Goal: Information Seeking & Learning: Learn about a topic

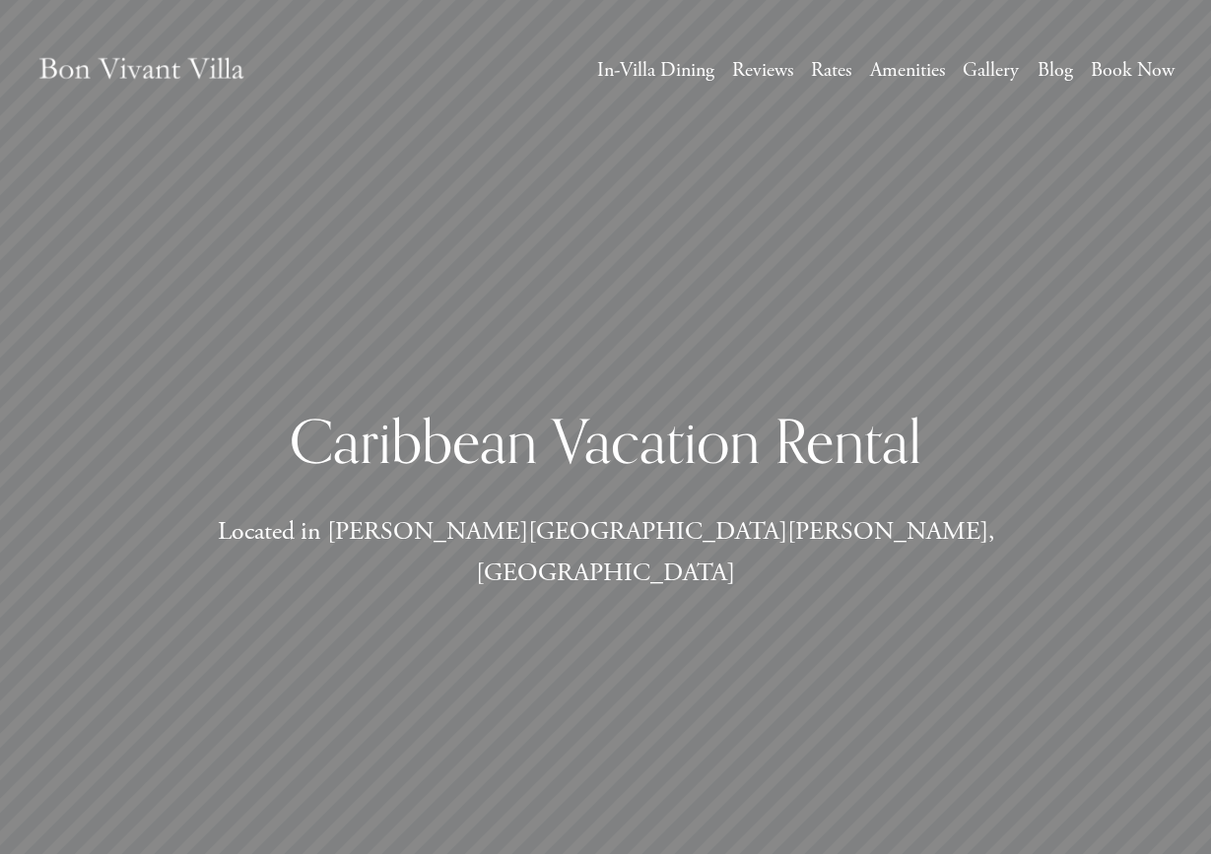
click at [829, 64] on link "Rates" at bounding box center [831, 70] width 40 height 35
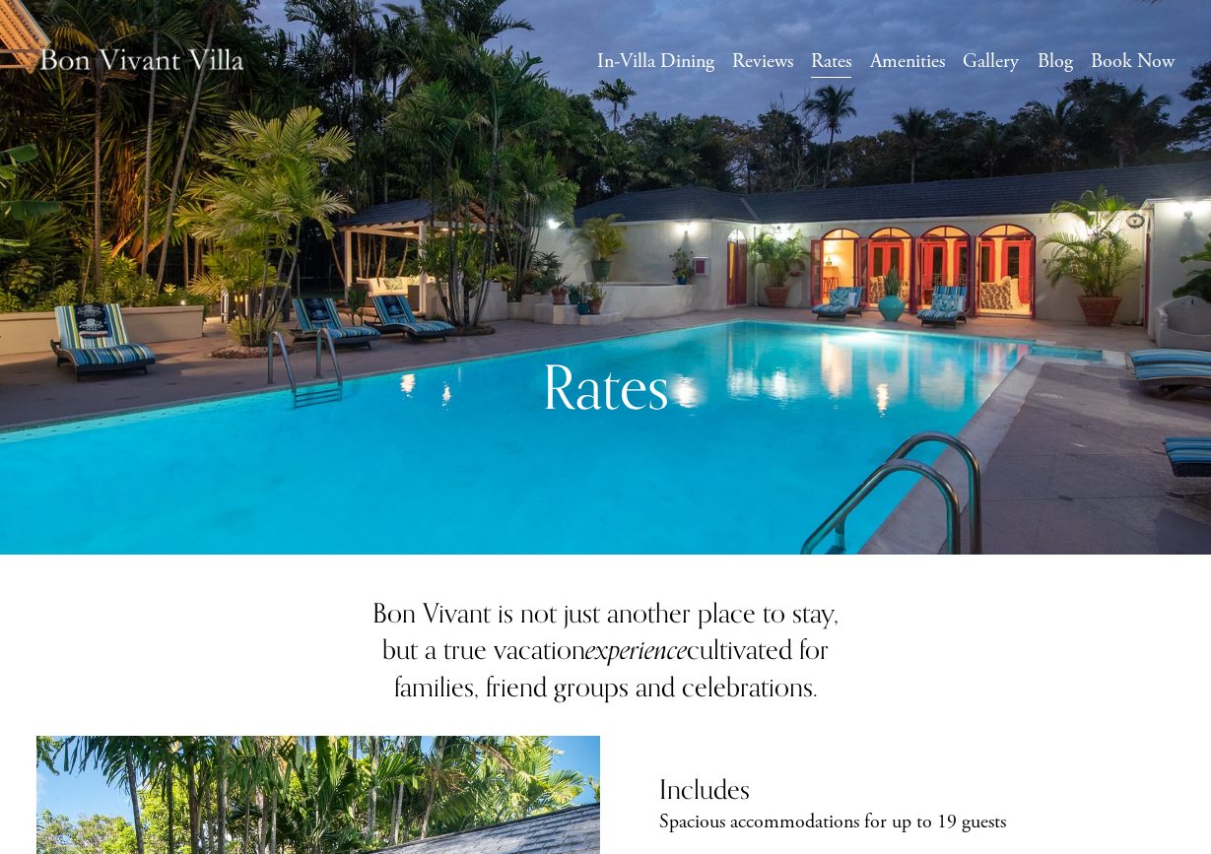
scroll to position [13, 0]
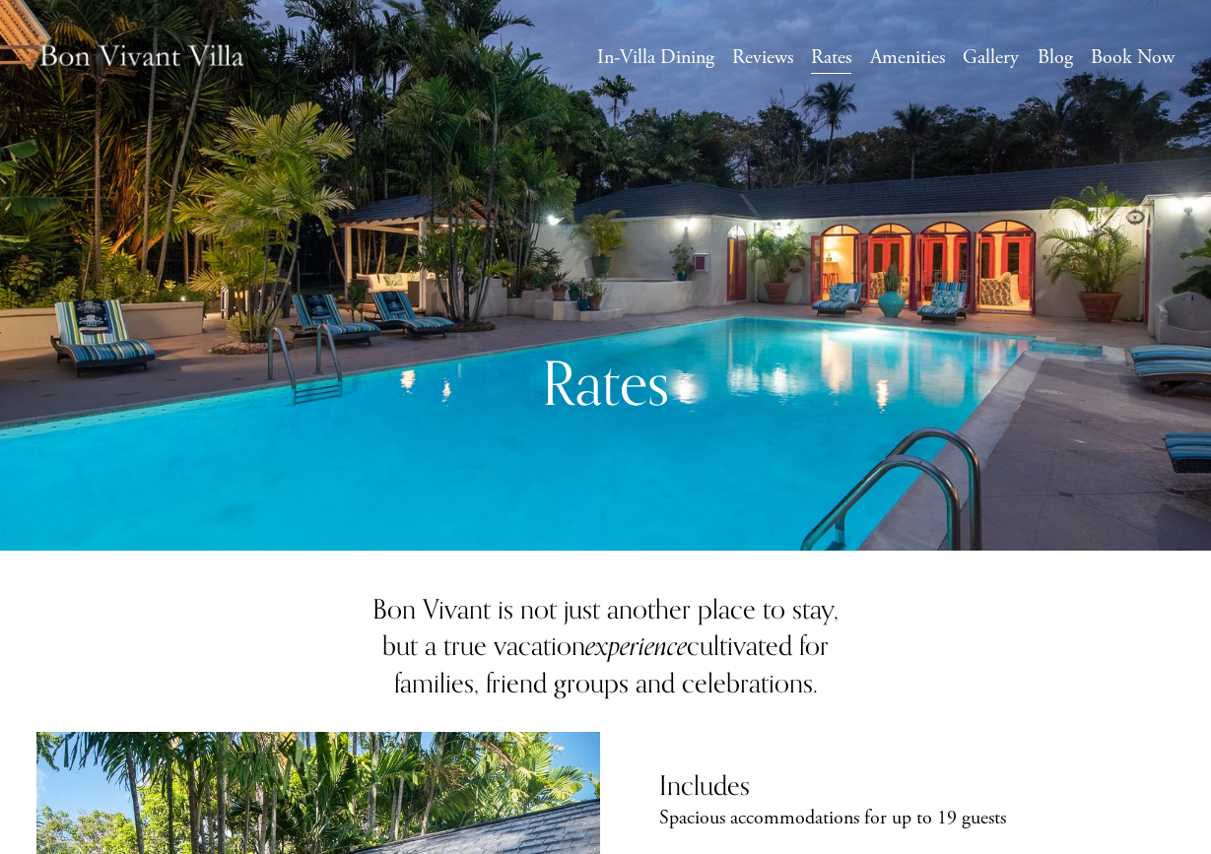
click at [898, 48] on link "Amenities" at bounding box center [907, 57] width 75 height 35
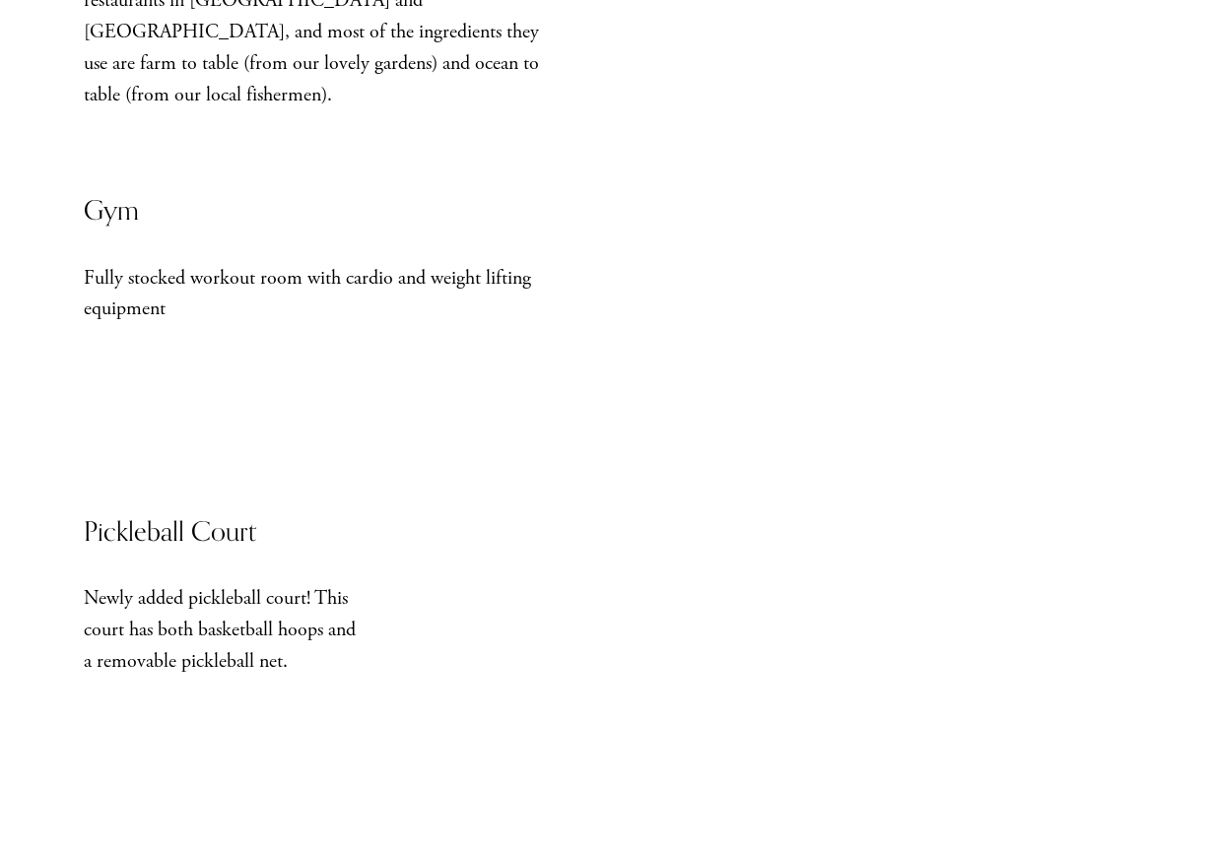
scroll to position [1712, 0]
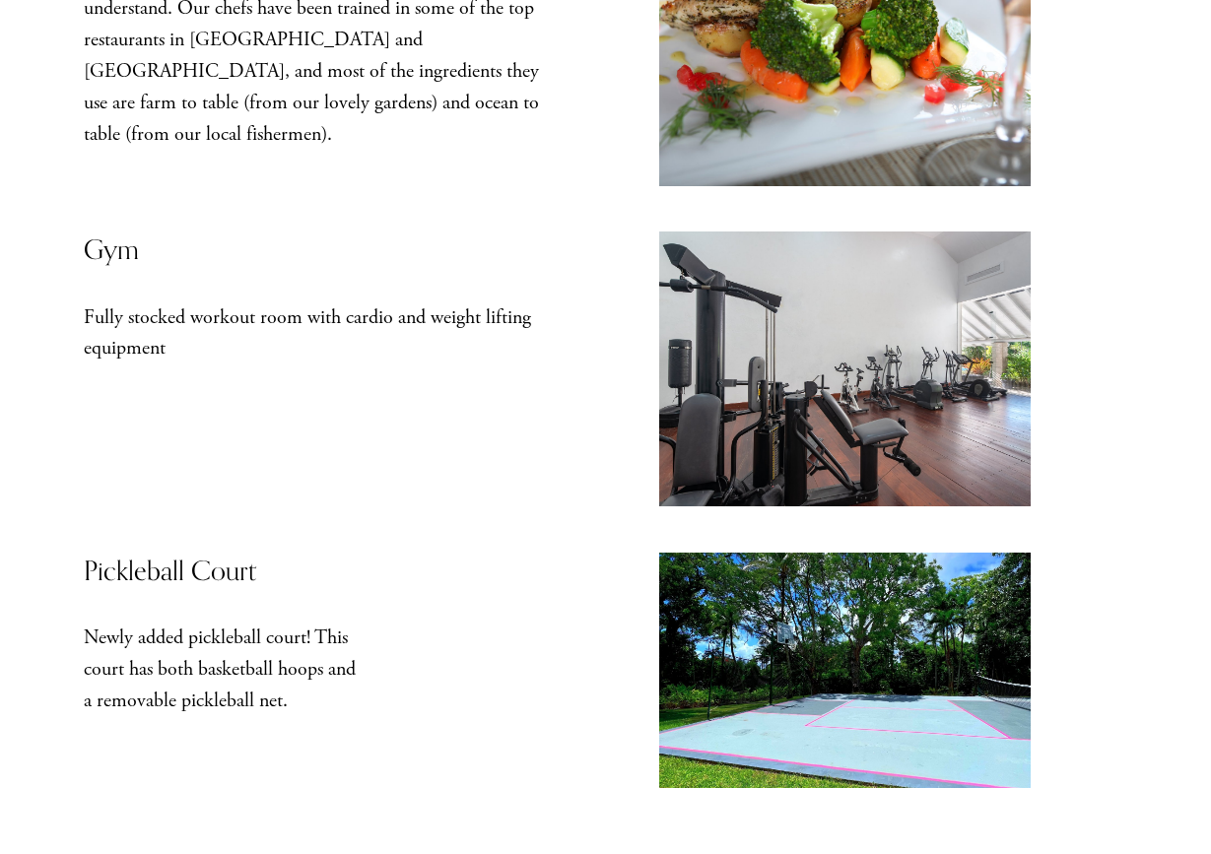
click at [875, 669] on div at bounding box center [845, 671] width 373 height 237
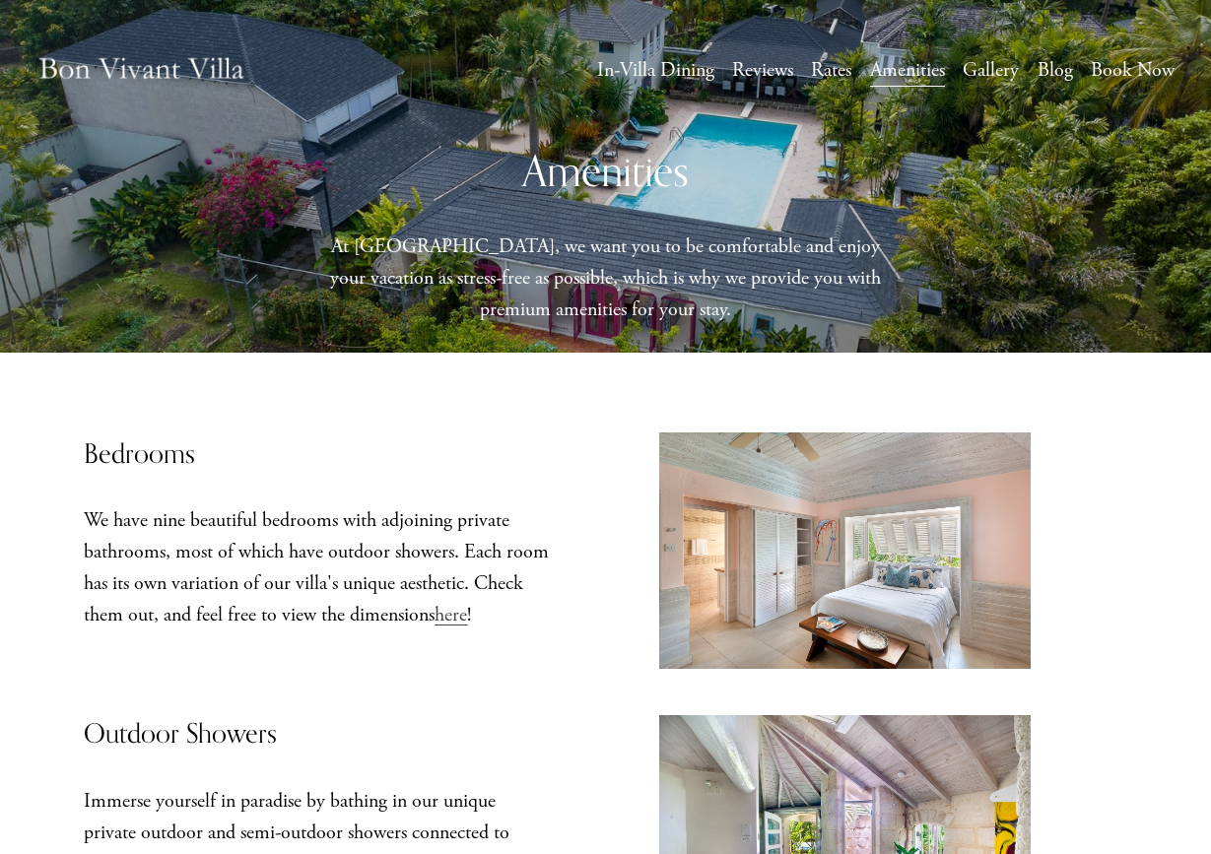
scroll to position [0, 0]
click at [1003, 68] on link "Gallery" at bounding box center [991, 70] width 56 height 35
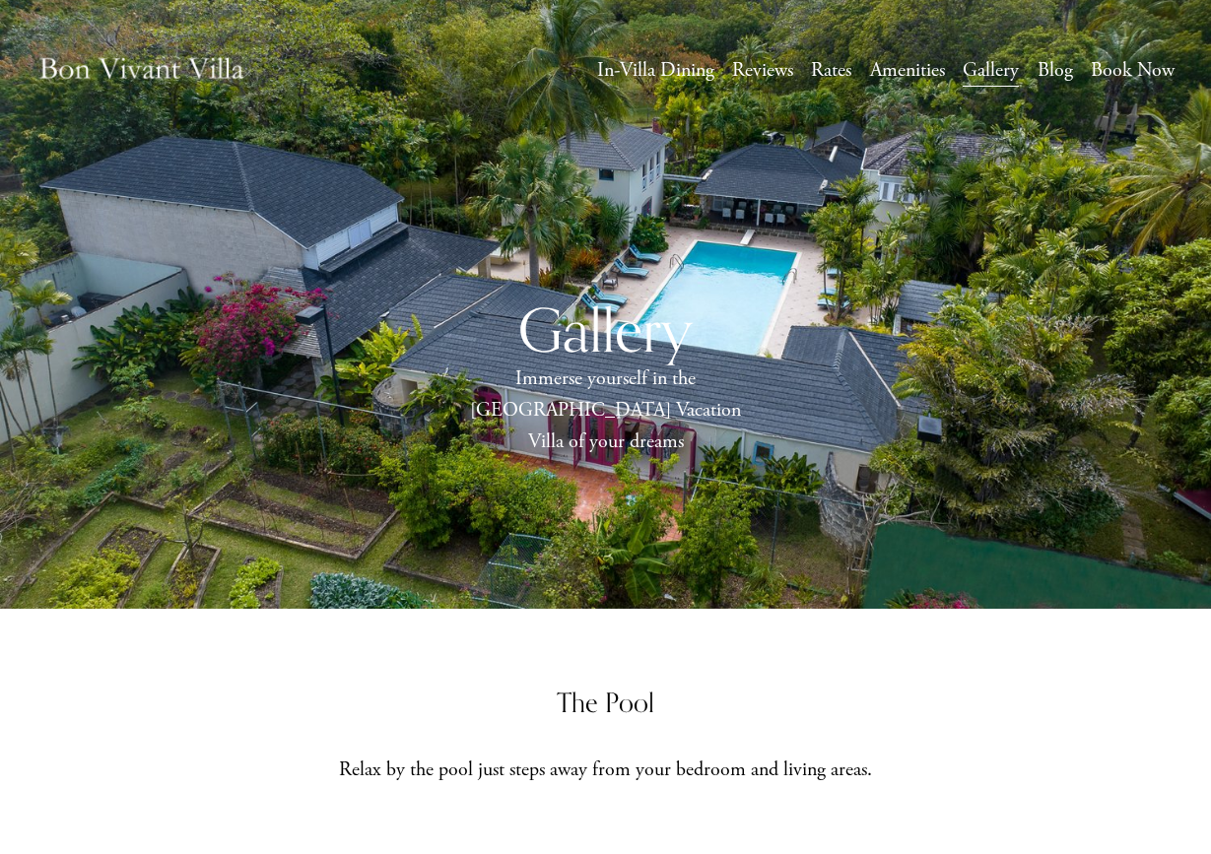
click at [1134, 62] on link "Book Now" at bounding box center [1133, 70] width 84 height 35
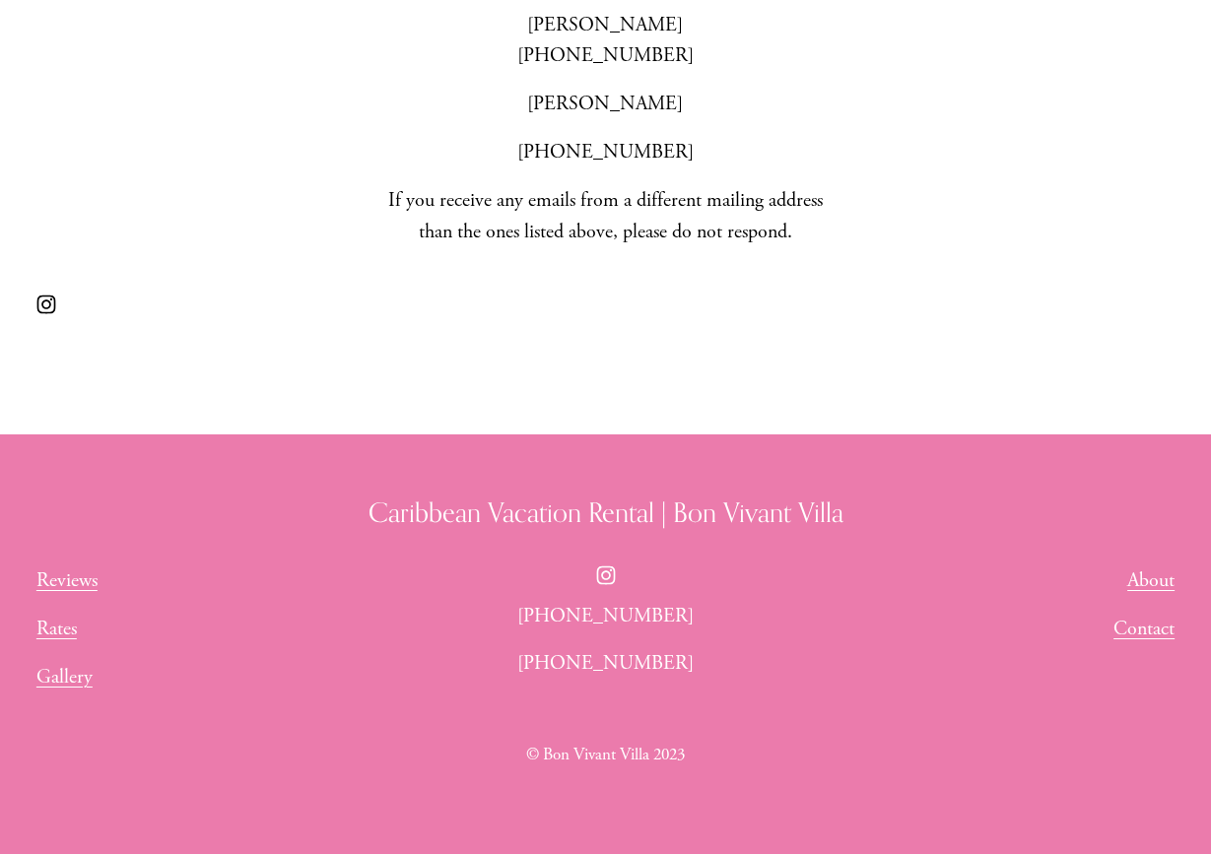
scroll to position [904, 0]
click at [1133, 617] on link "Contact" at bounding box center [1144, 631] width 61 height 32
click at [604, 567] on use "Instagram" at bounding box center [605, 576] width 19 height 19
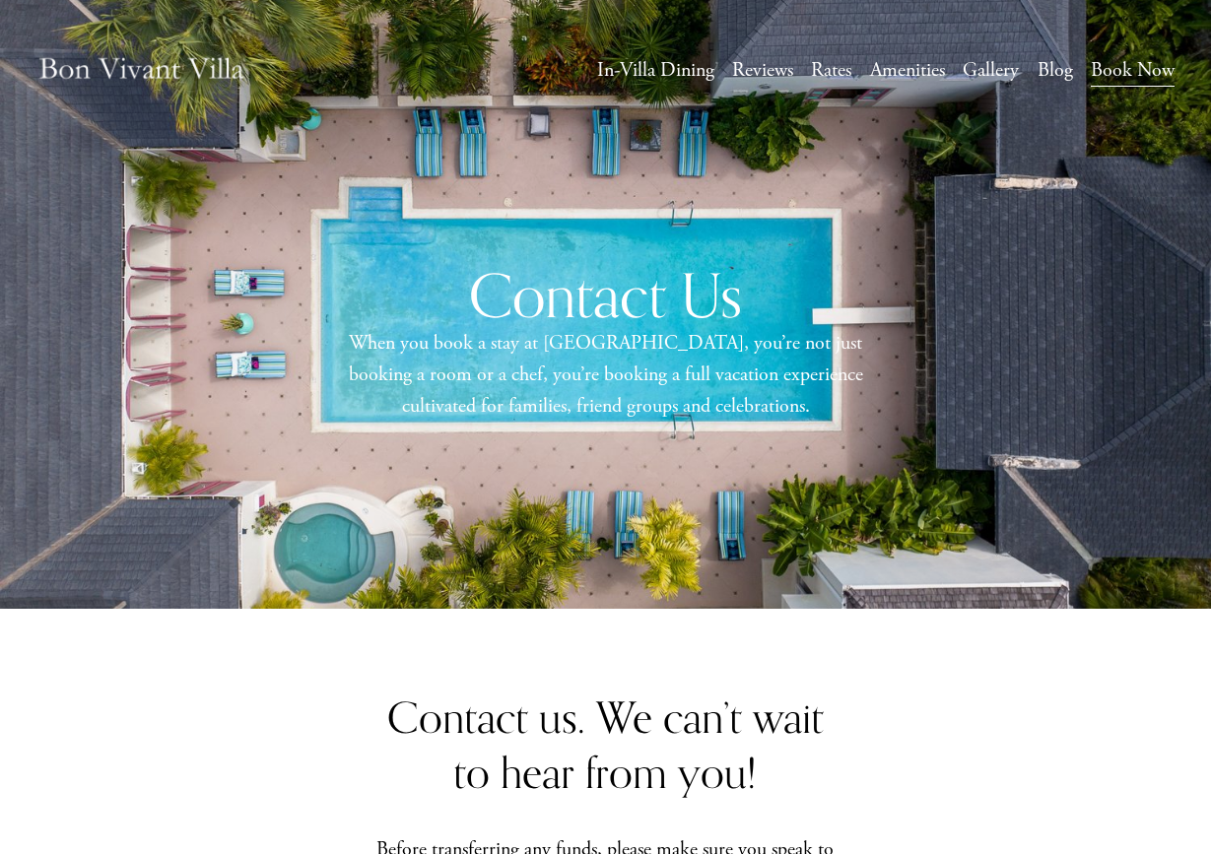
scroll to position [0, 0]
click at [597, 73] on link "In-Villa Dining" at bounding box center [655, 70] width 117 height 35
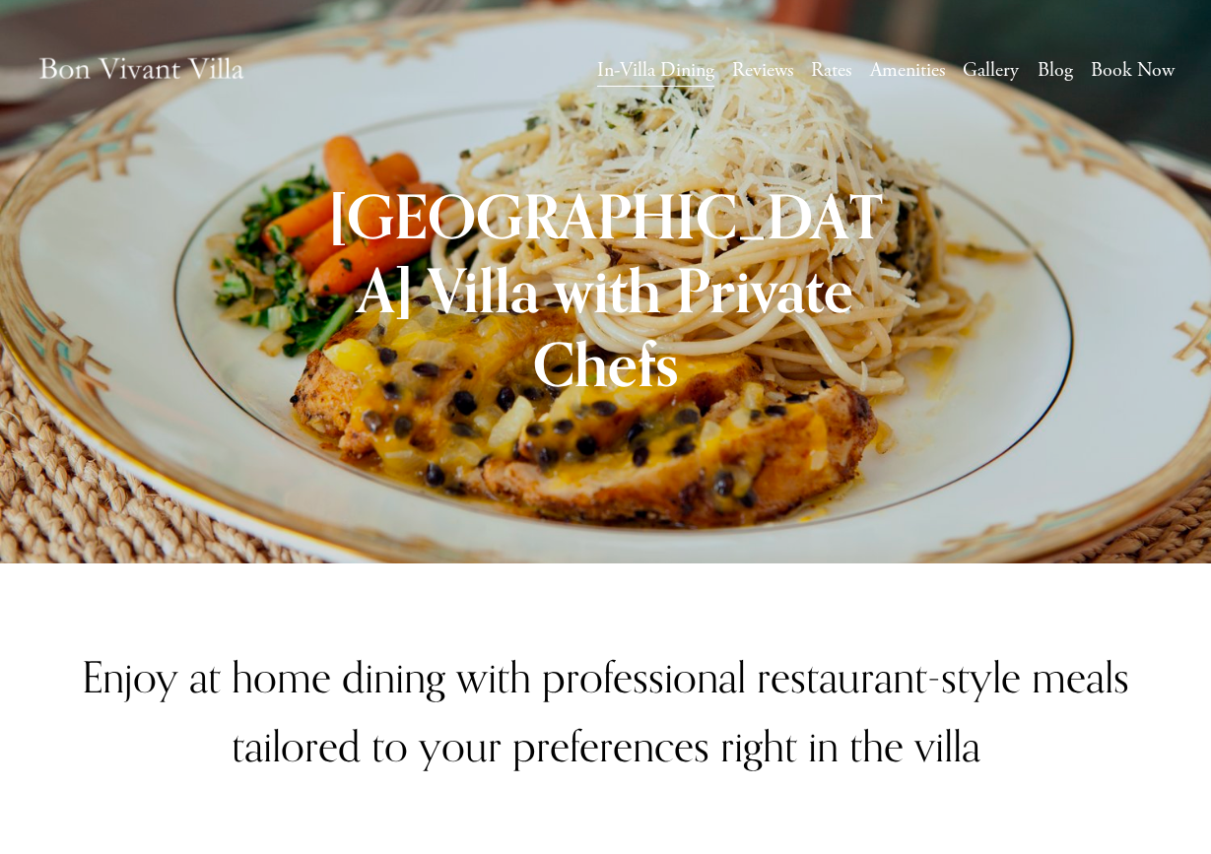
click at [129, 71] on img at bounding box center [141, 71] width 210 height 70
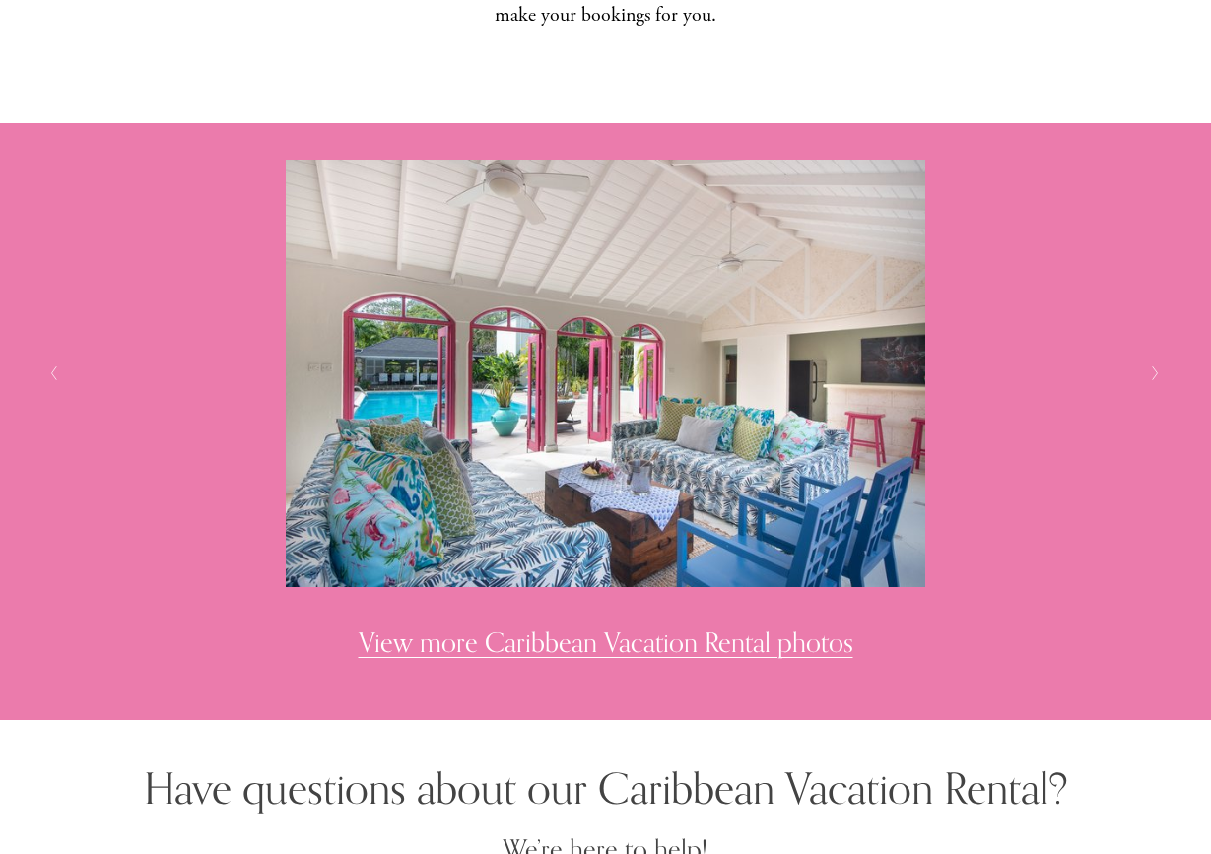
scroll to position [5500, 0]
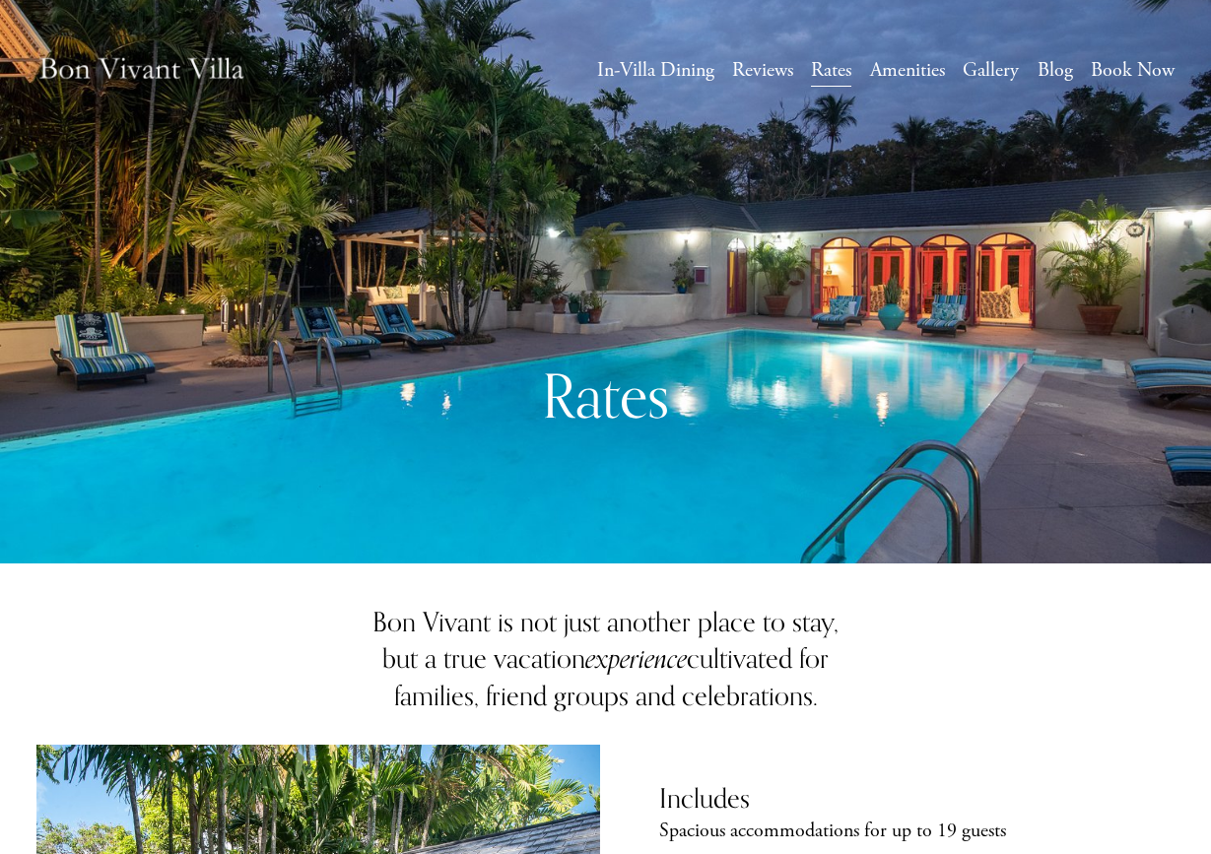
scroll to position [13, 0]
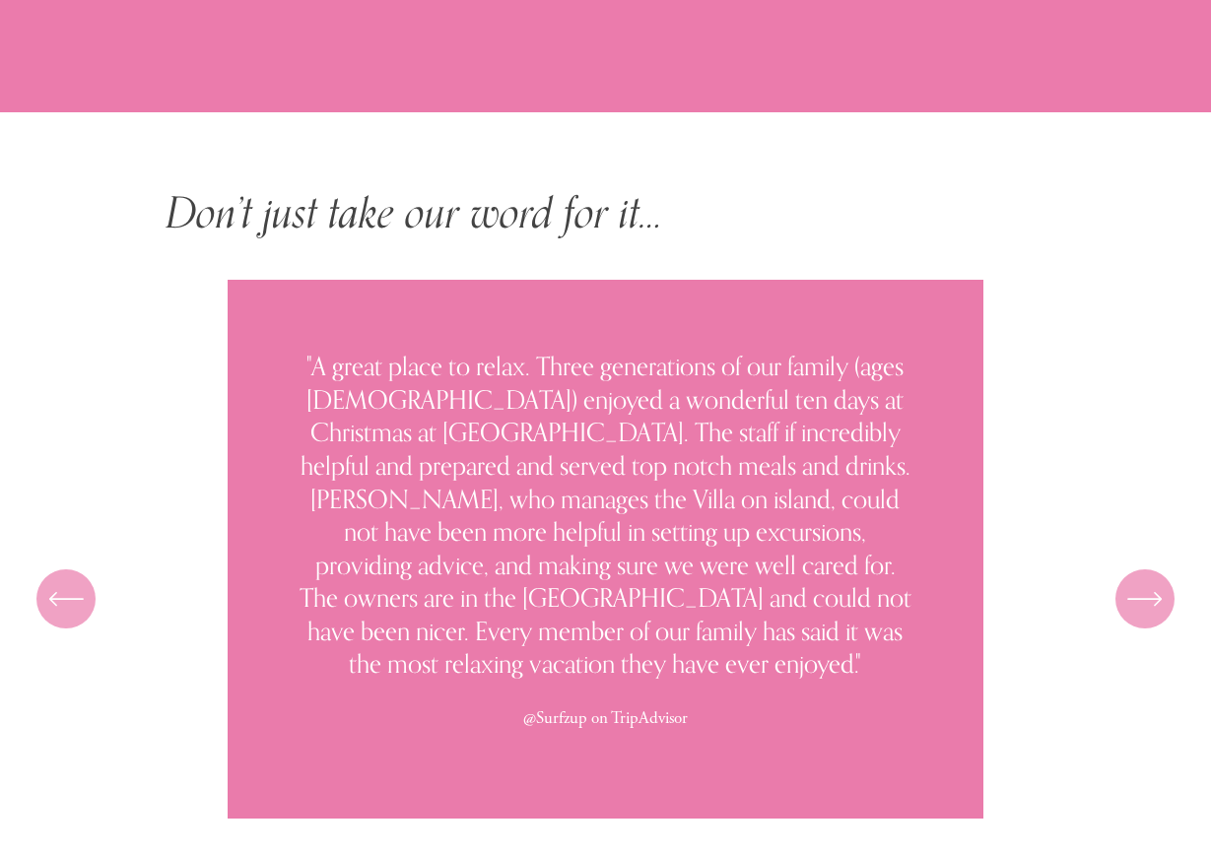
scroll to position [8977, 0]
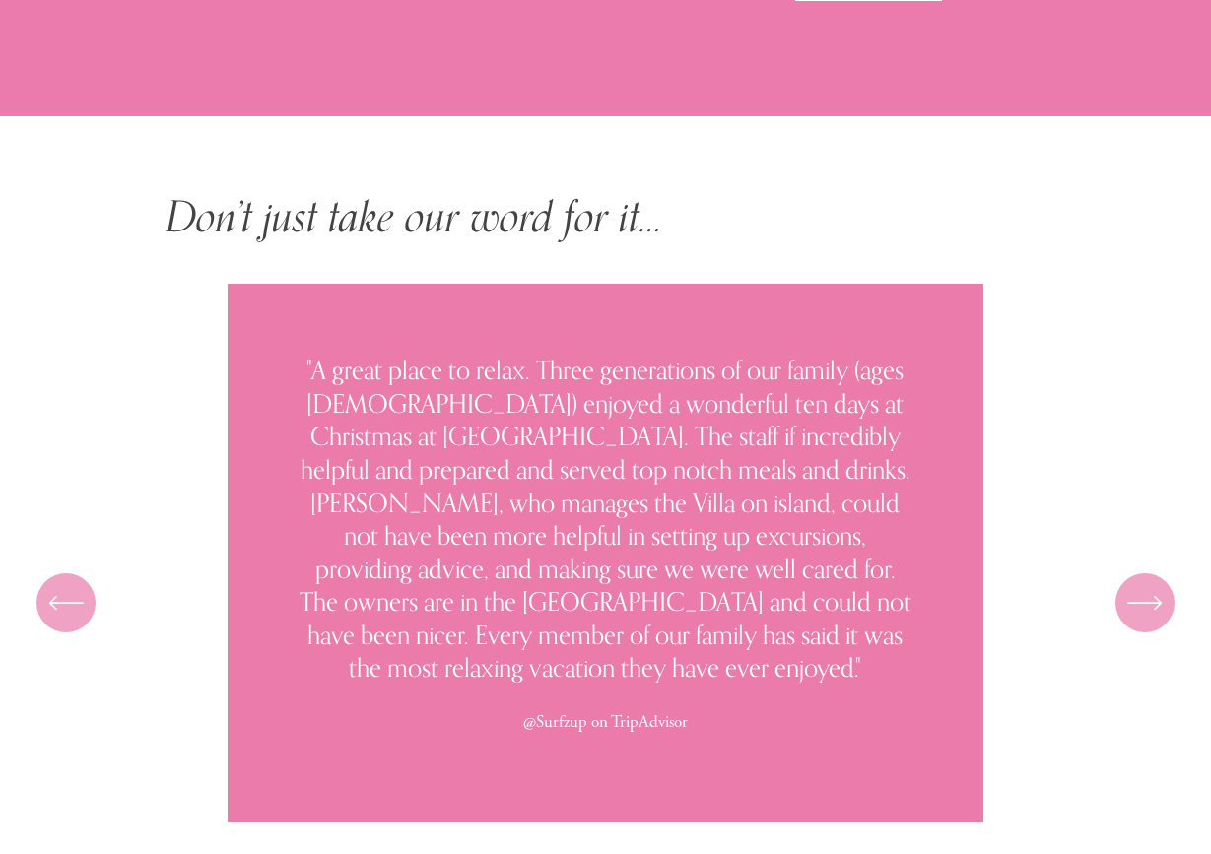
click at [1158, 585] on icon "\a \a \a Next\a \a" at bounding box center [1144, 602] width 35 height 35
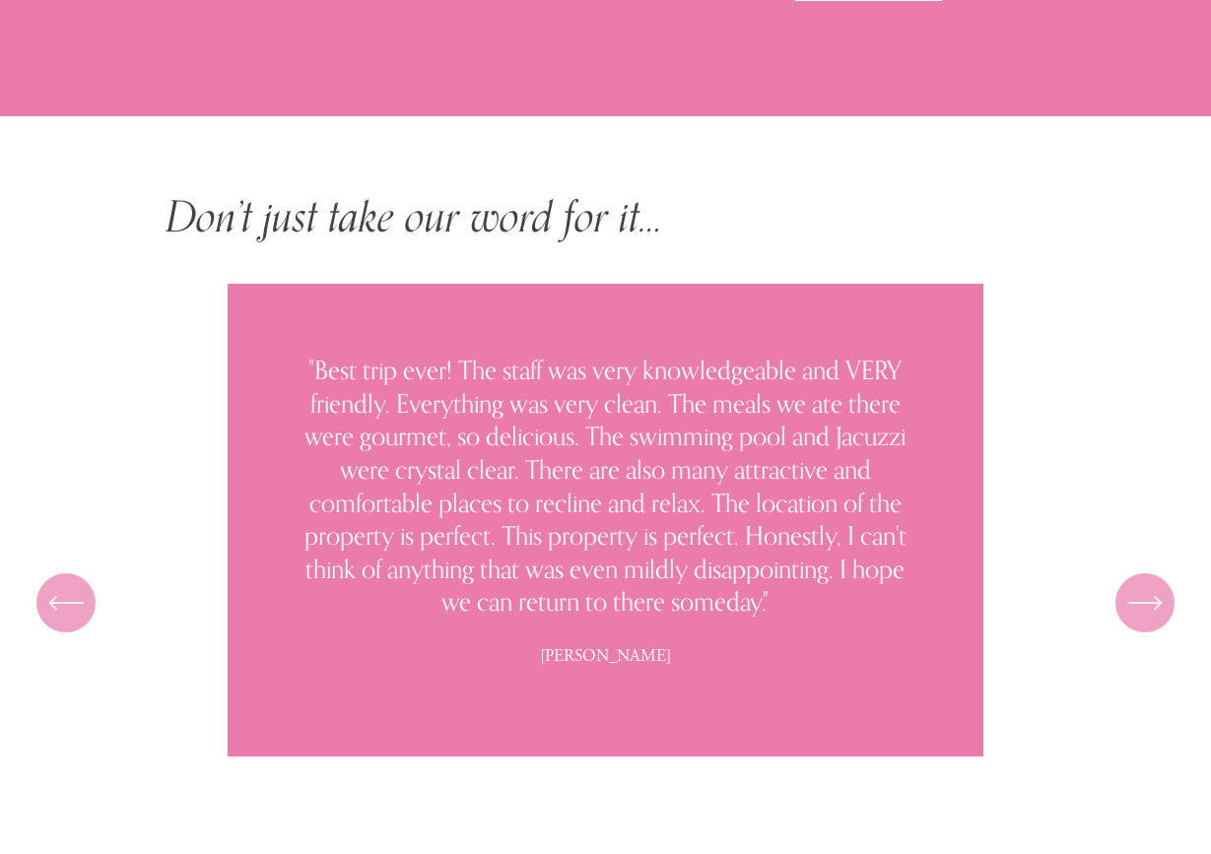
click at [72, 585] on icon "\a \a Previous\a \a \a" at bounding box center [65, 602] width 35 height 35
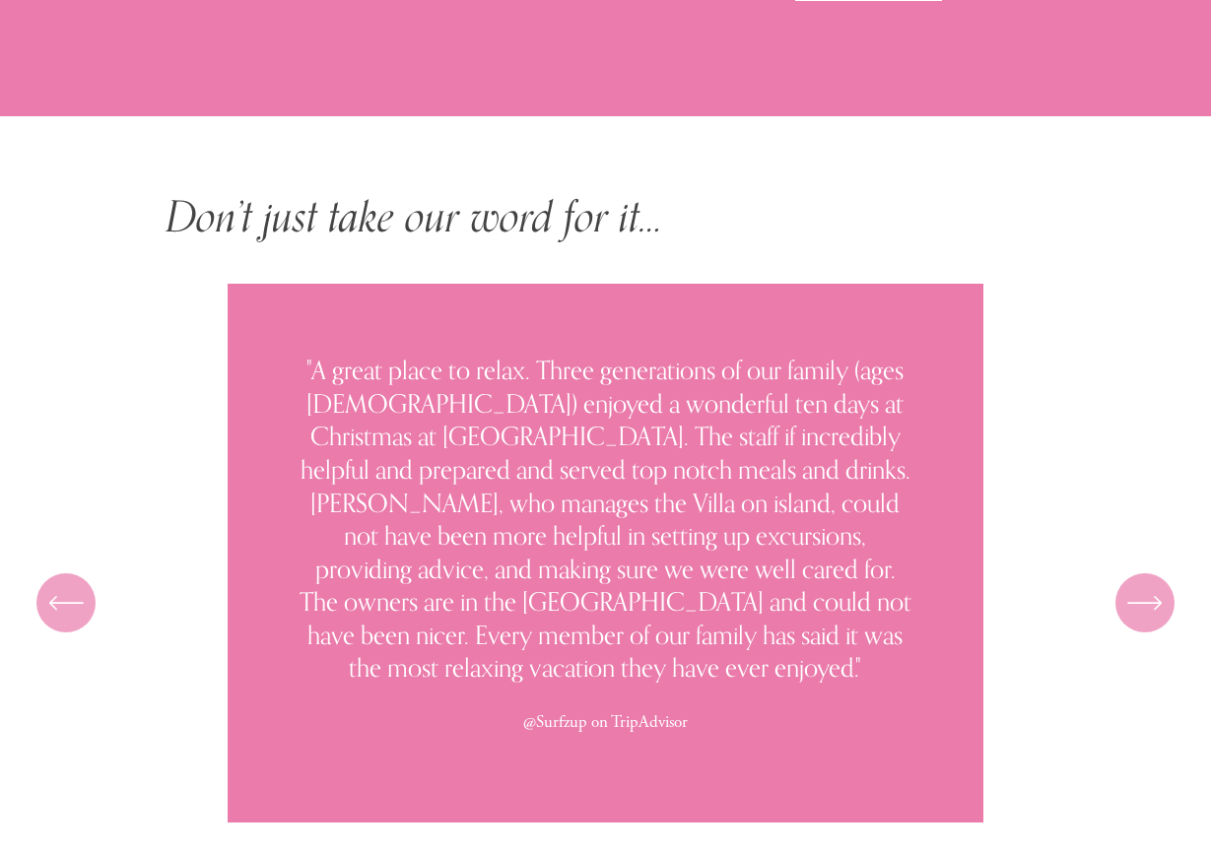
click at [1162, 574] on div "\a \a \a Next\a \a" at bounding box center [1145, 603] width 59 height 59
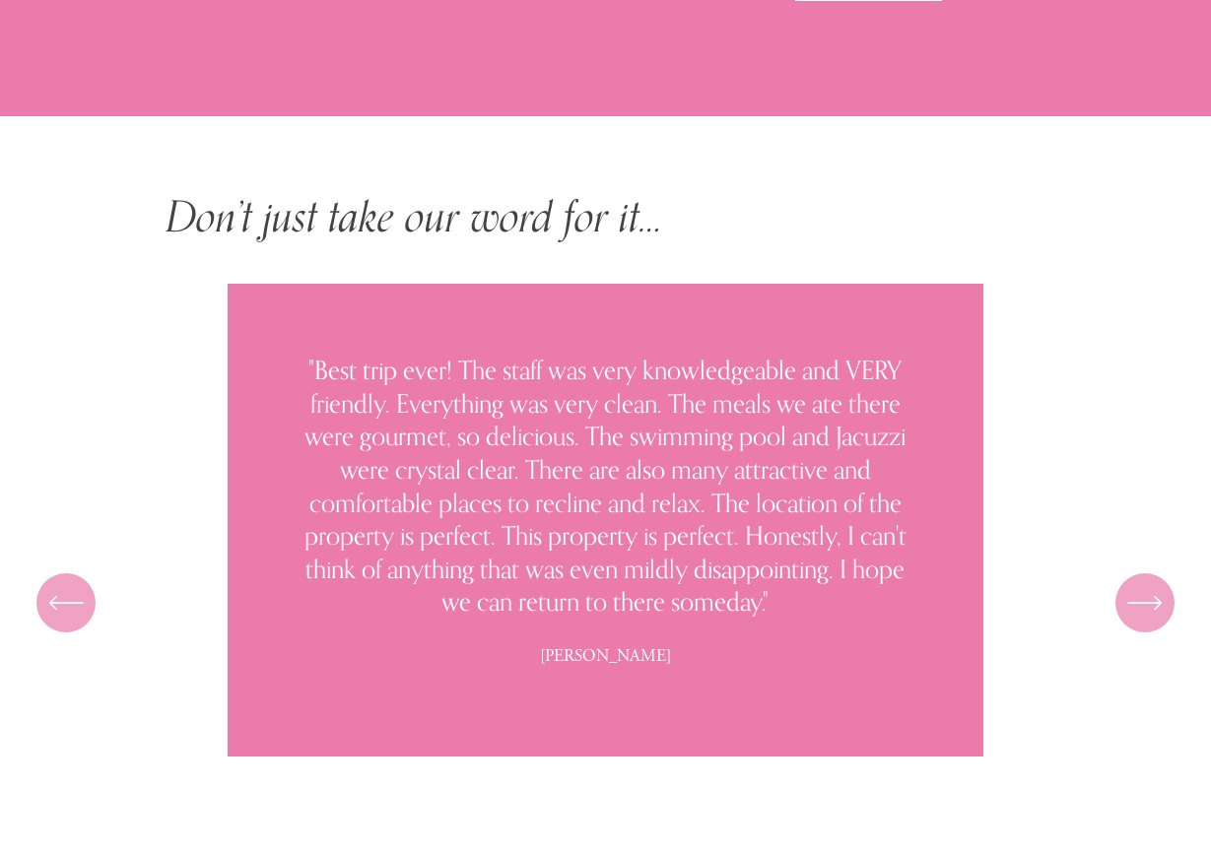
click at [1155, 574] on div "\a \a \a Next\a \a" at bounding box center [1145, 603] width 59 height 59
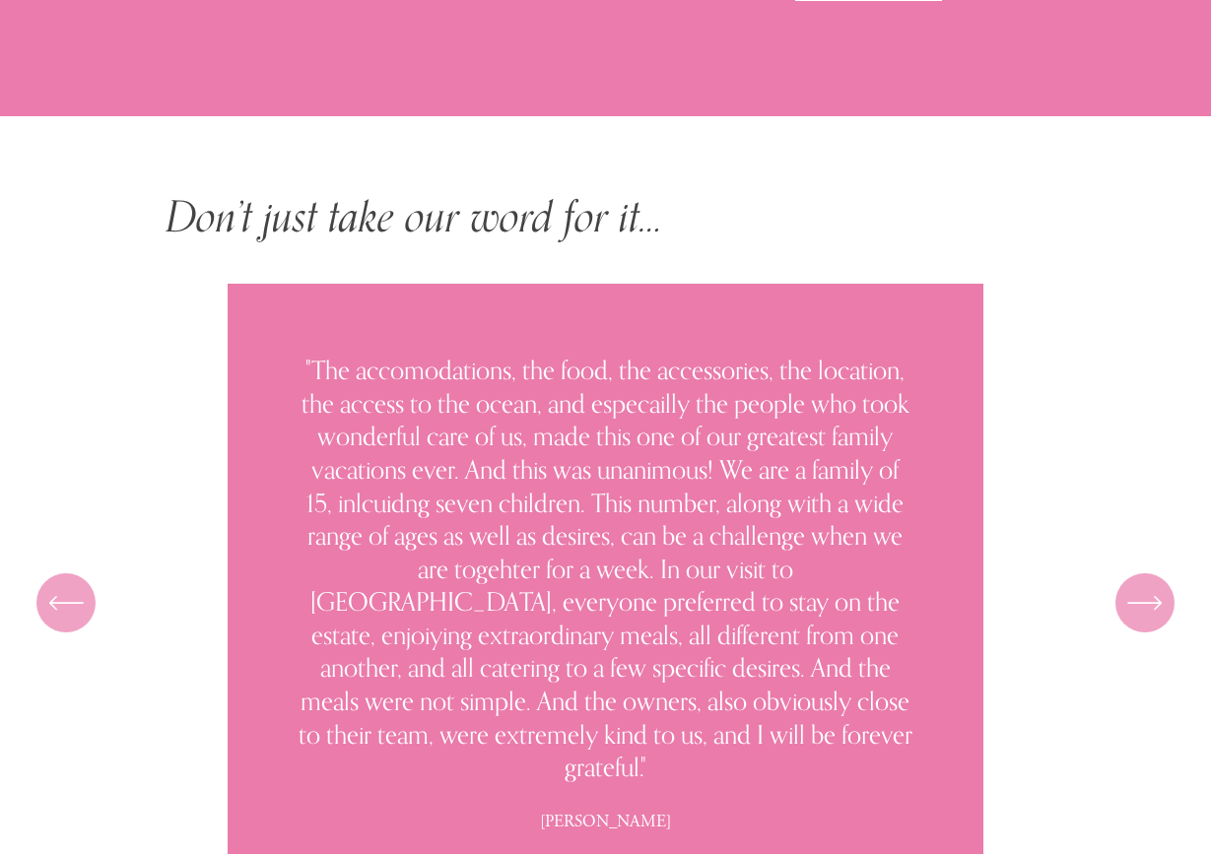
click at [1155, 574] on div "\a \a \a Next\a \a" at bounding box center [1145, 603] width 59 height 59
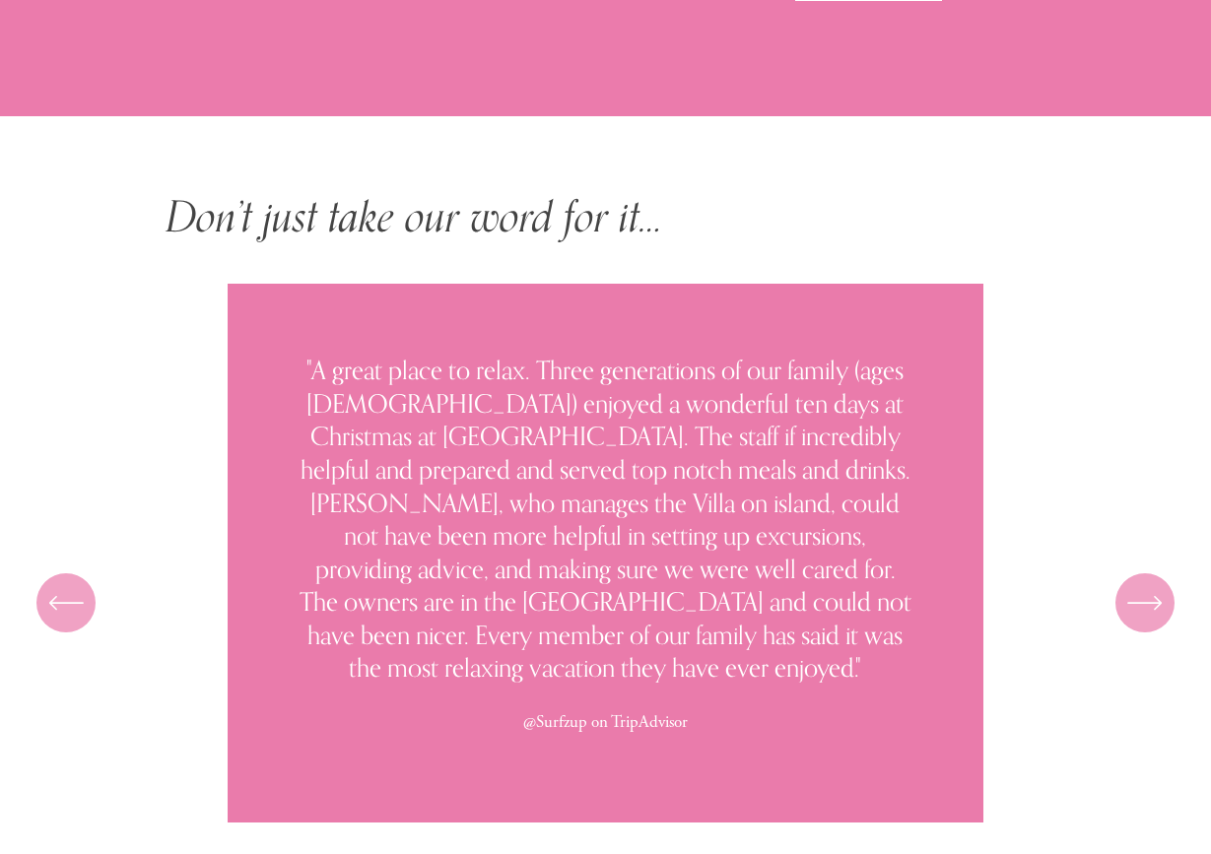
click at [1155, 574] on div "\a \a \a Next\a \a" at bounding box center [1145, 603] width 59 height 59
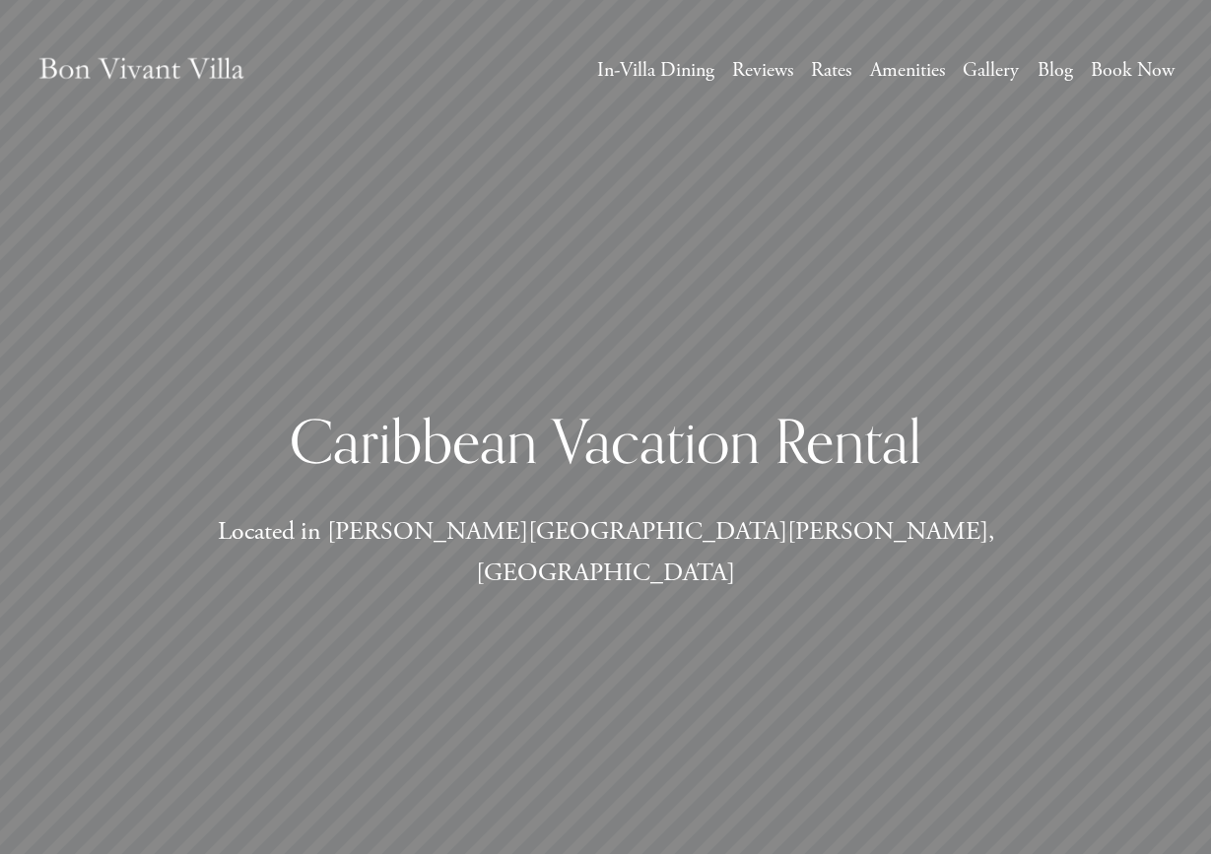
scroll to position [0, 0]
